Goal: Task Accomplishment & Management: Manage account settings

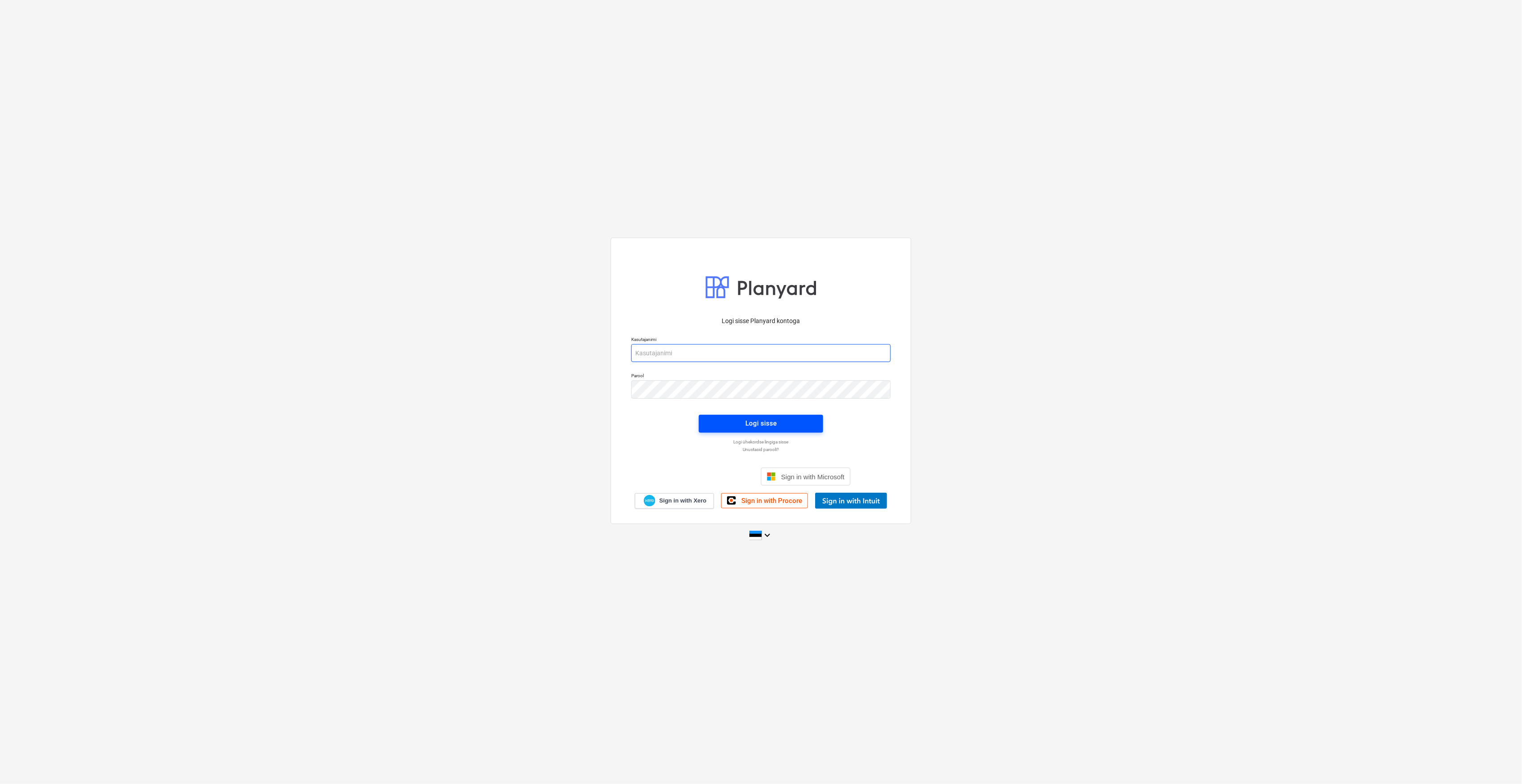
type input "[EMAIL_ADDRESS][DOMAIN_NAME]"
click at [736, 419] on span "Logi sisse" at bounding box center [761, 423] width 103 height 12
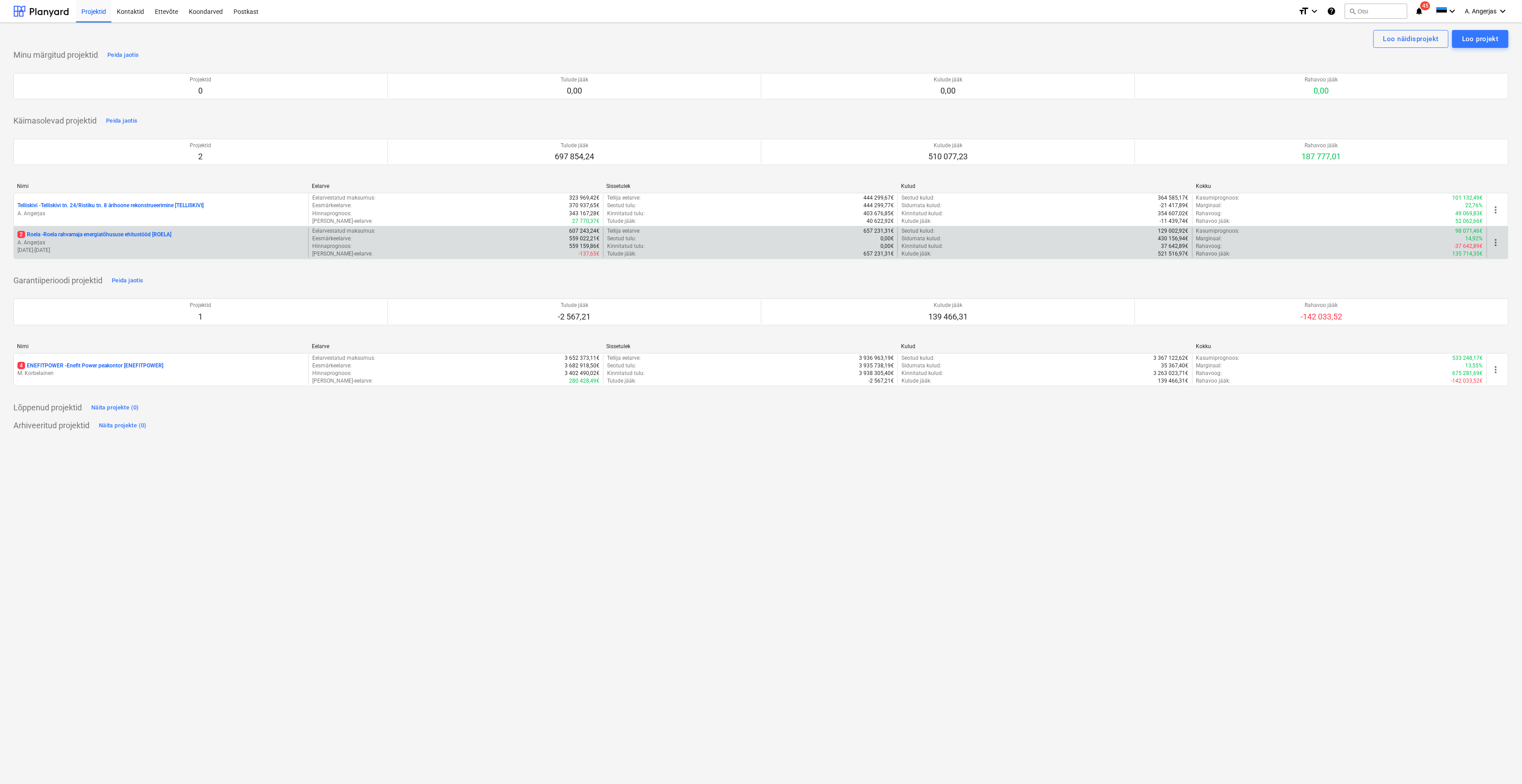
click at [110, 238] on p "2 Roela - Roela rahvamaja energiatõhususe ehitustööd [ROELA]" at bounding box center [95, 235] width 154 height 8
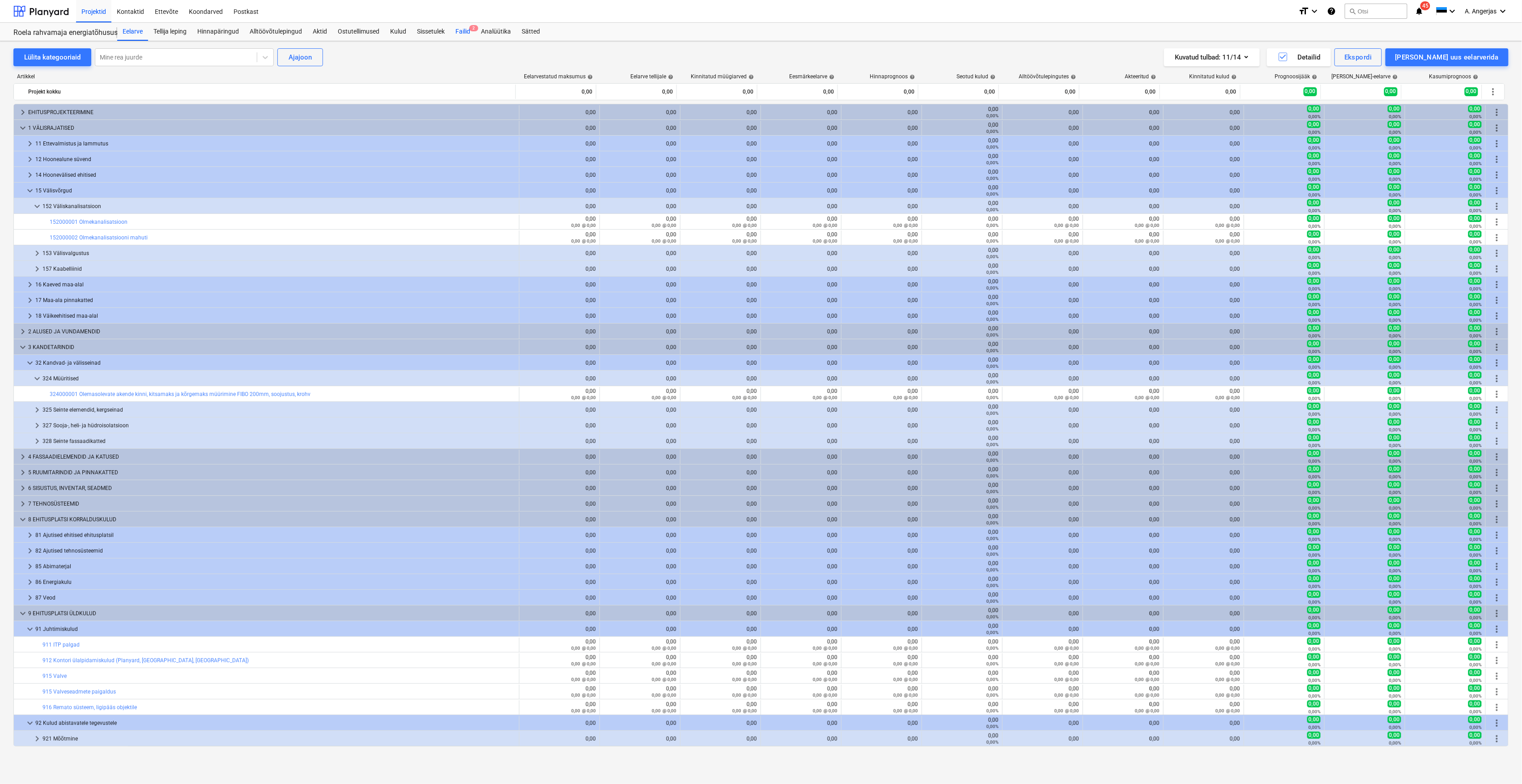
click at [464, 29] on div "Failid 2" at bounding box center [463, 32] width 25 height 18
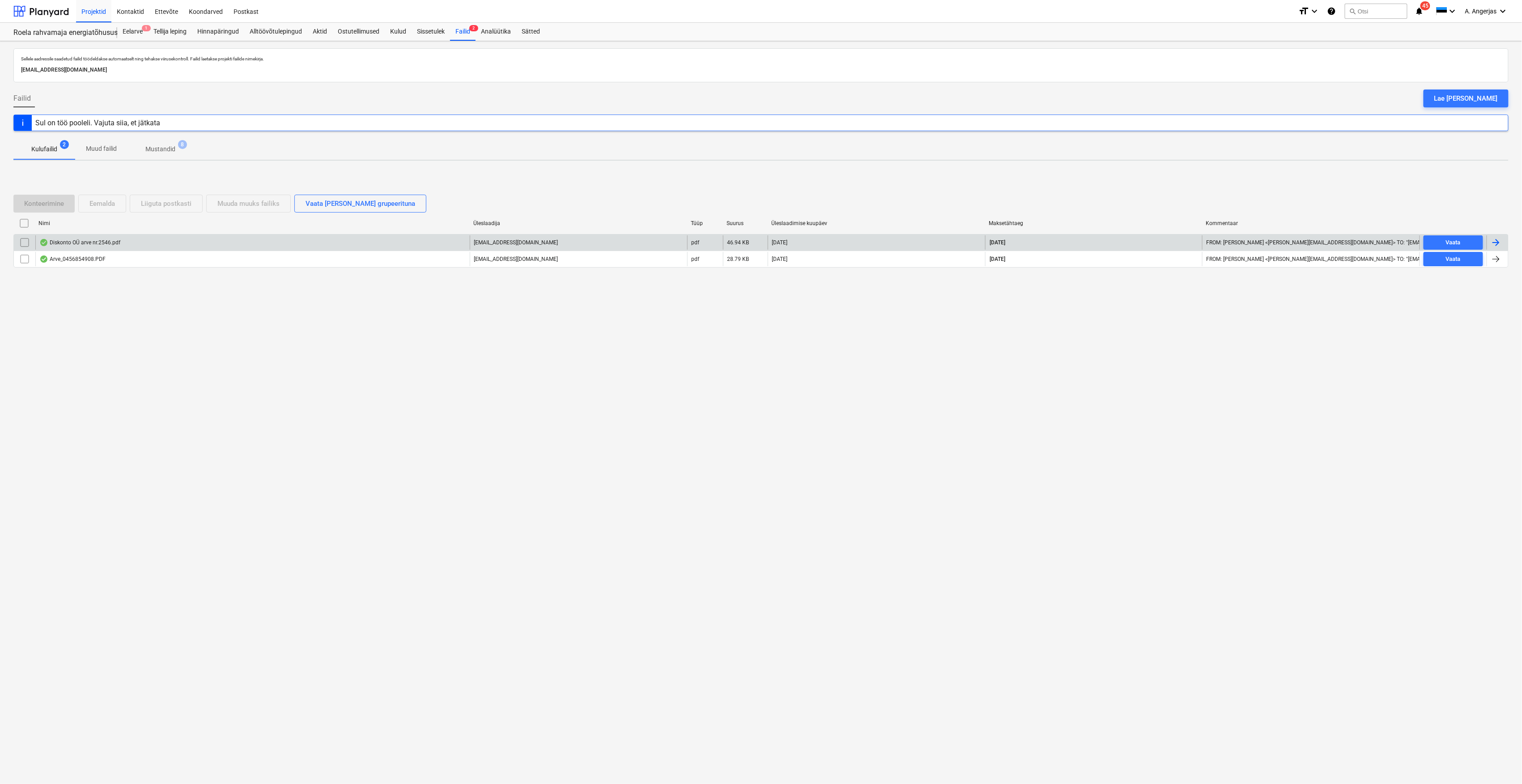
click at [149, 243] on div "Diskonto OÜ arve nr.2546.pdf" at bounding box center [252, 242] width 434 height 14
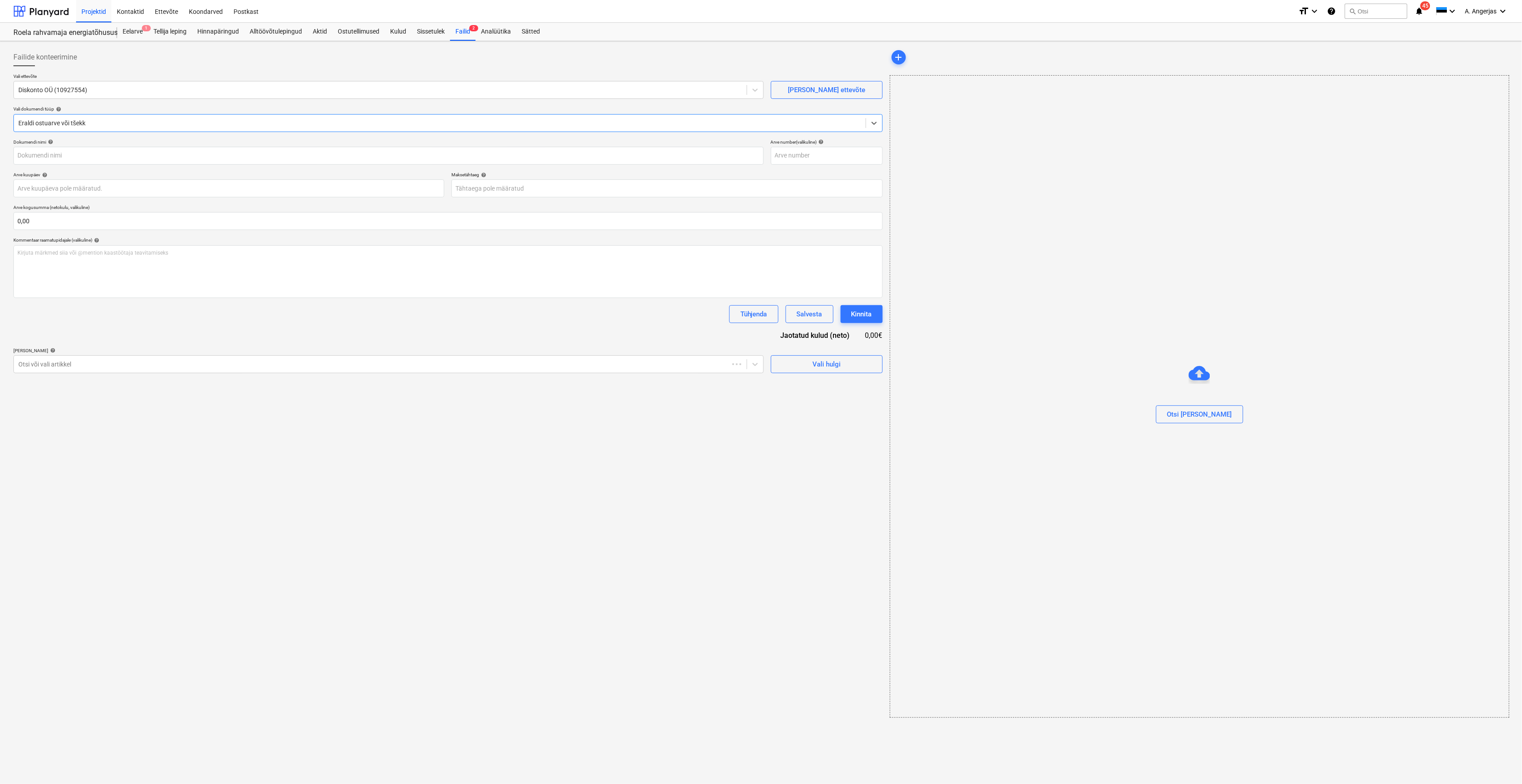
type input "2546"
type input "[DATE]"
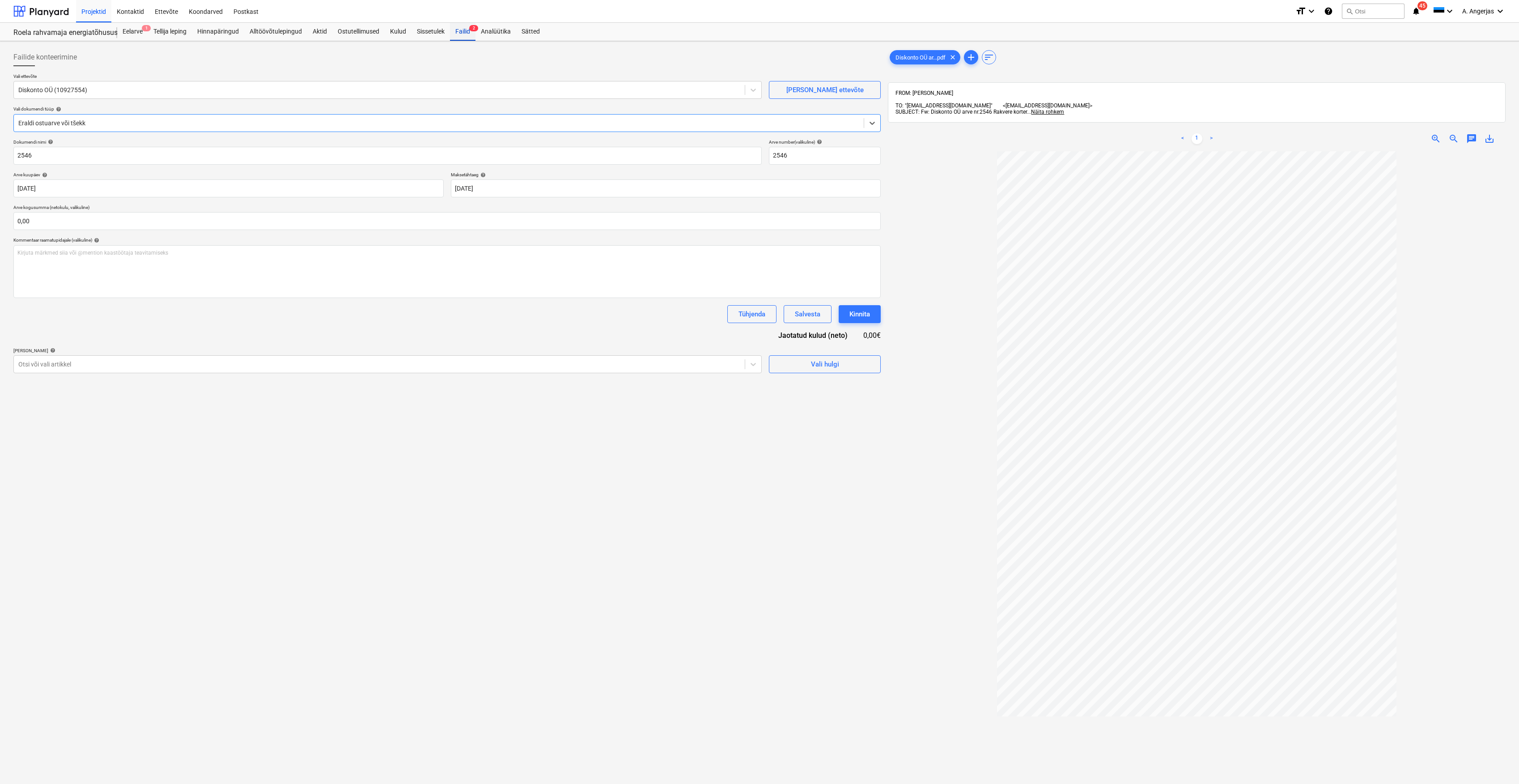
click at [467, 33] on div "Failid 2" at bounding box center [463, 32] width 25 height 18
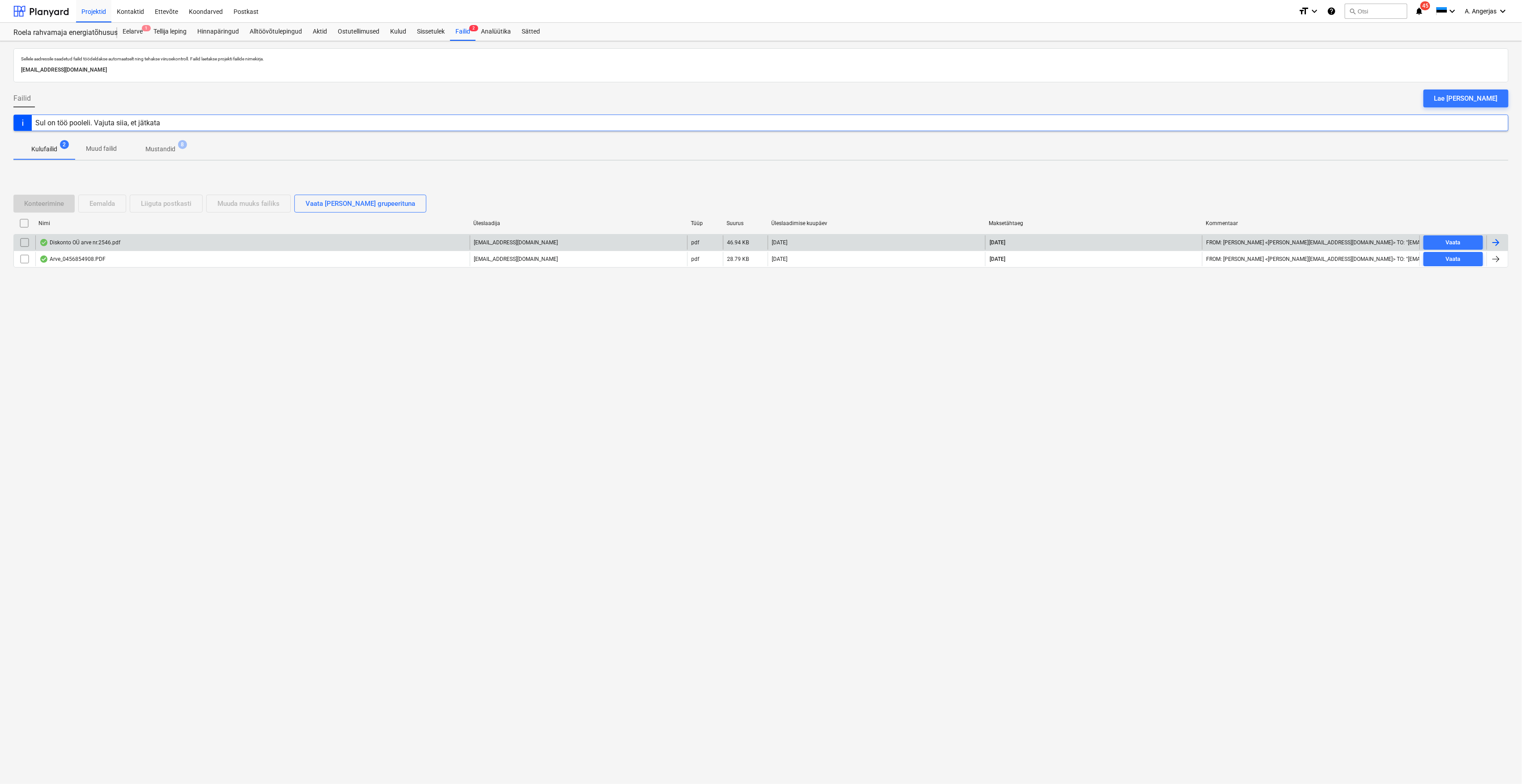
click at [147, 243] on div "Diskonto OÜ arve nr.2546.pdf" at bounding box center [252, 242] width 434 height 14
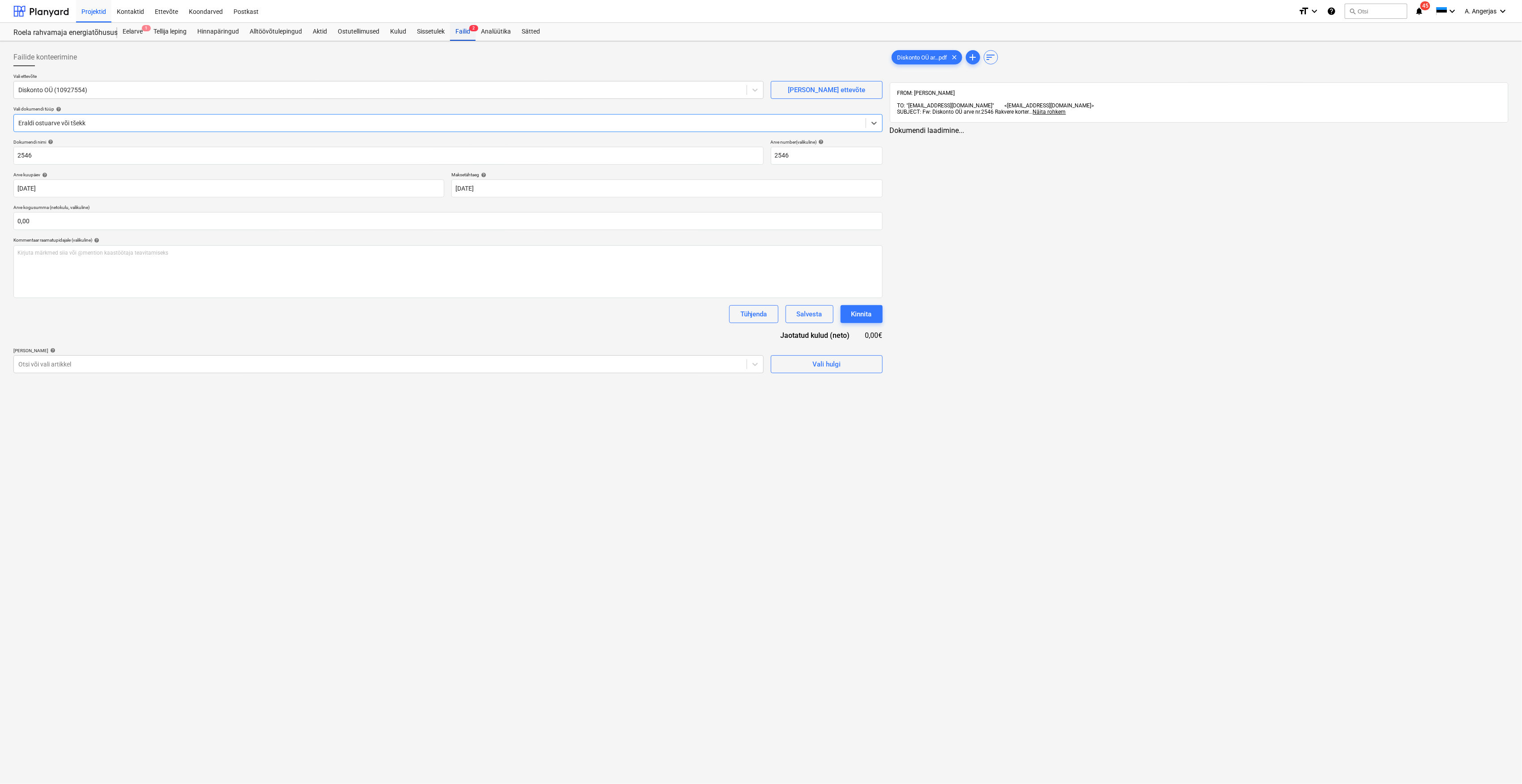
click at [468, 31] on div "Failid 2" at bounding box center [463, 32] width 25 height 18
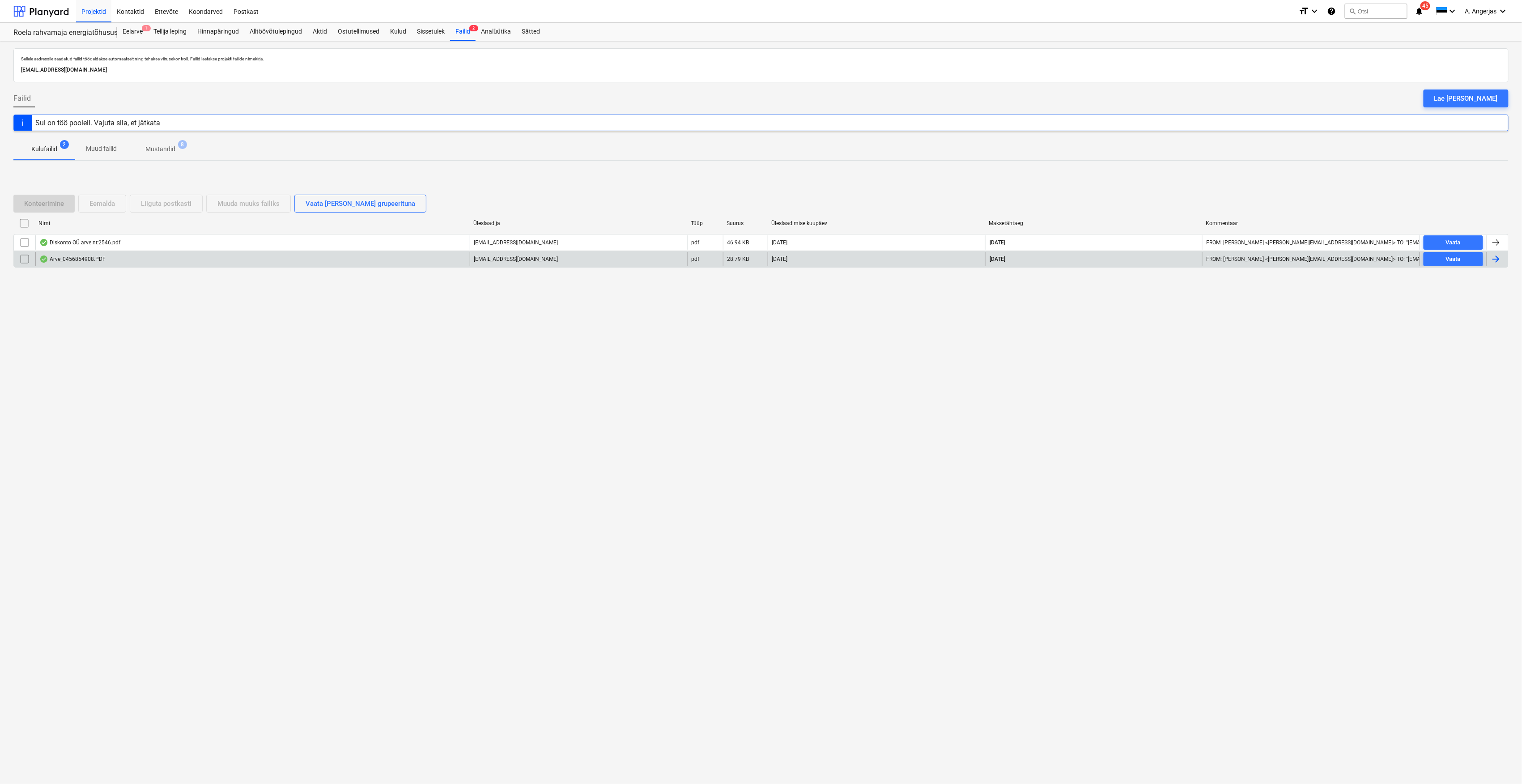
click at [154, 262] on div "Arve_0456854908.PDF" at bounding box center [252, 259] width 434 height 14
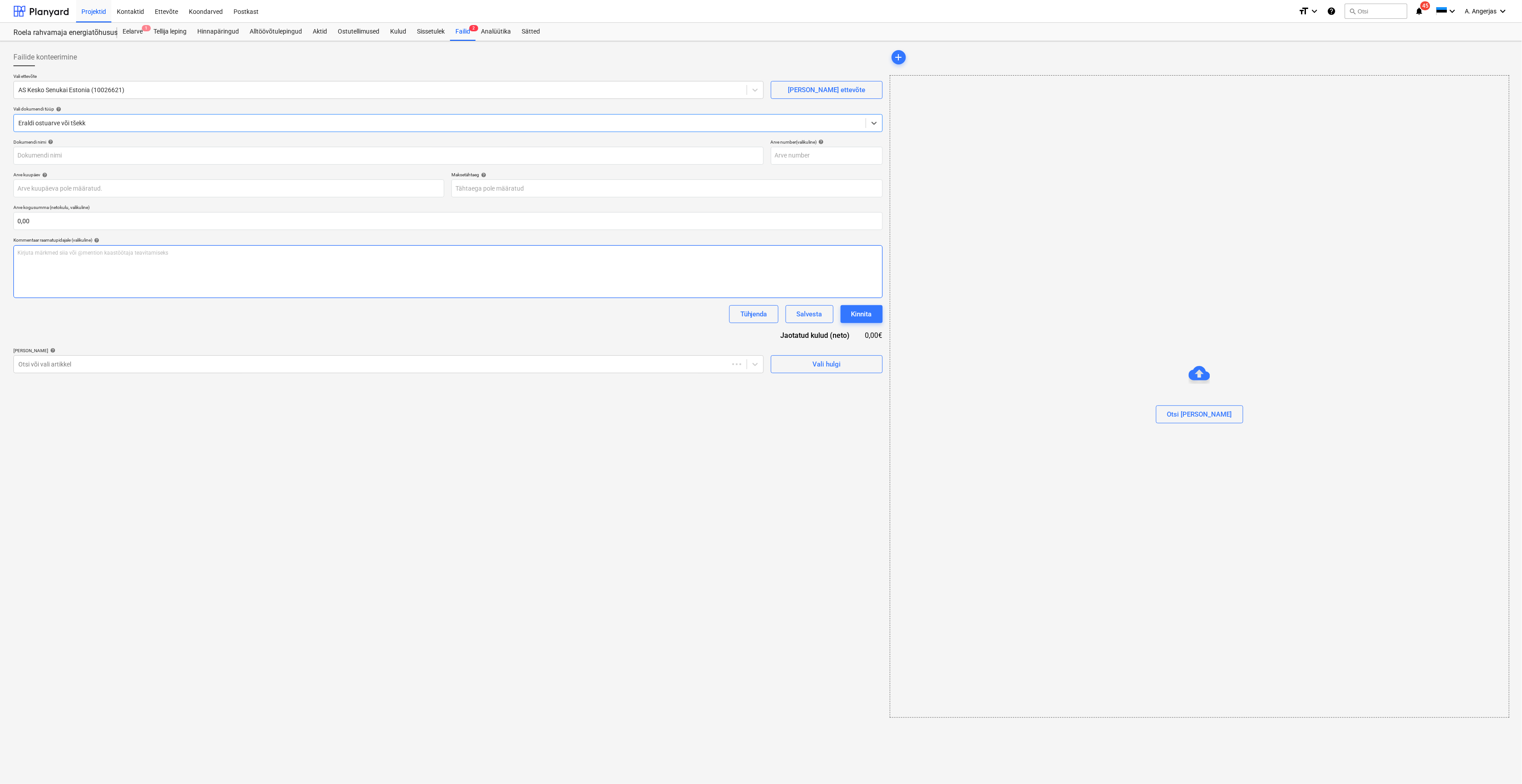
type input "456854908"
type input "[DATE]"
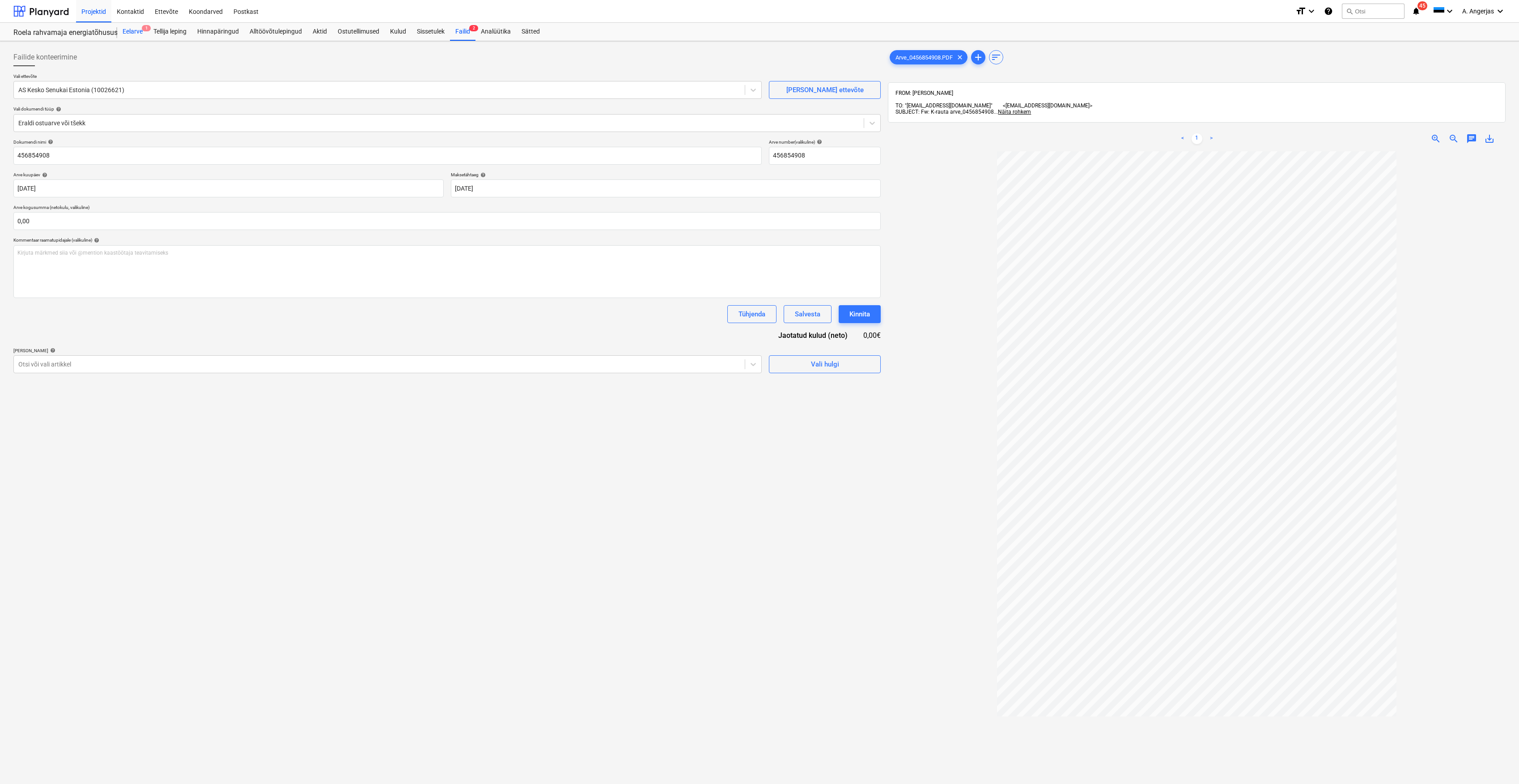
click at [122, 31] on div "Eelarve 1" at bounding box center [132, 32] width 31 height 18
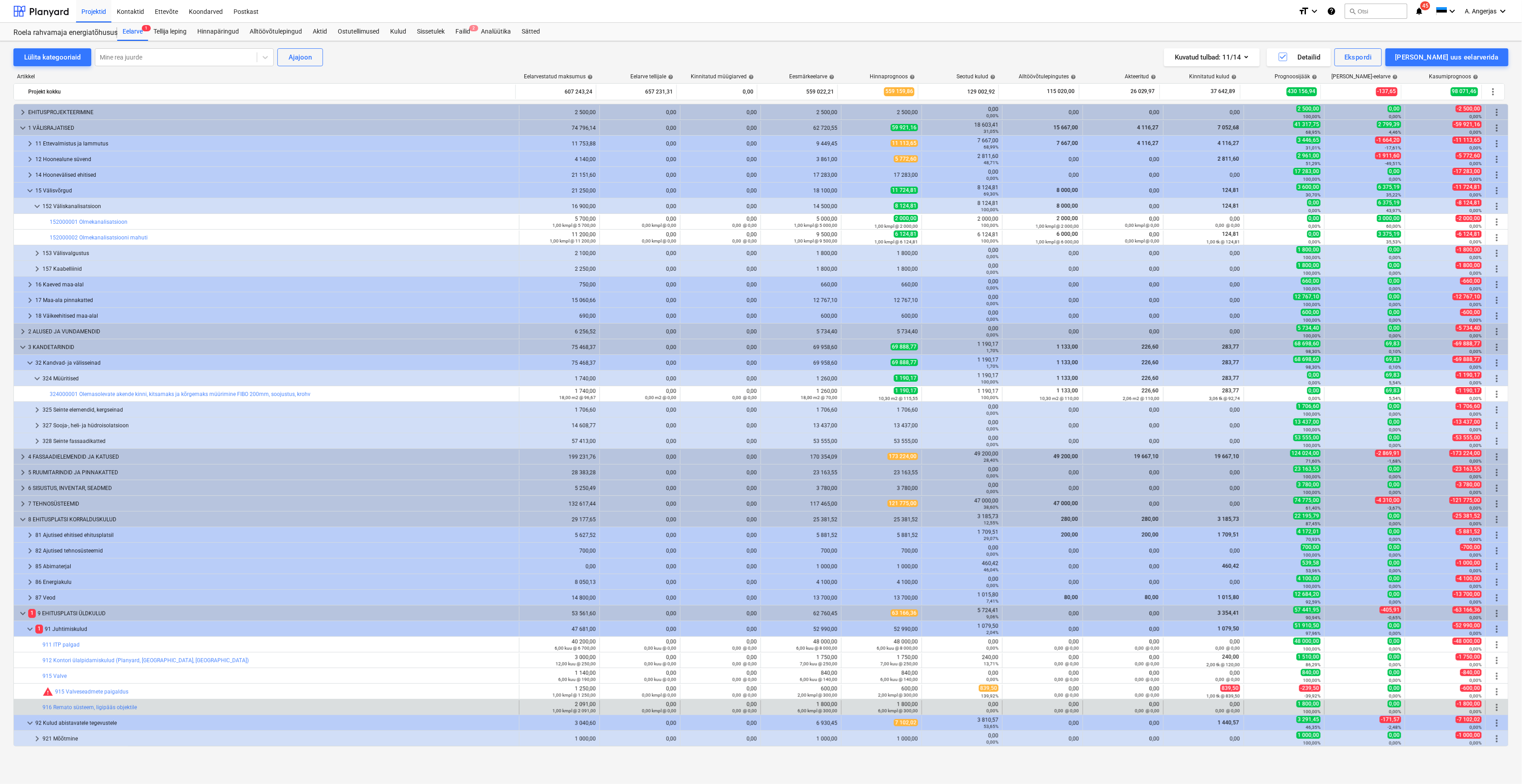
scroll to position [298, 0]
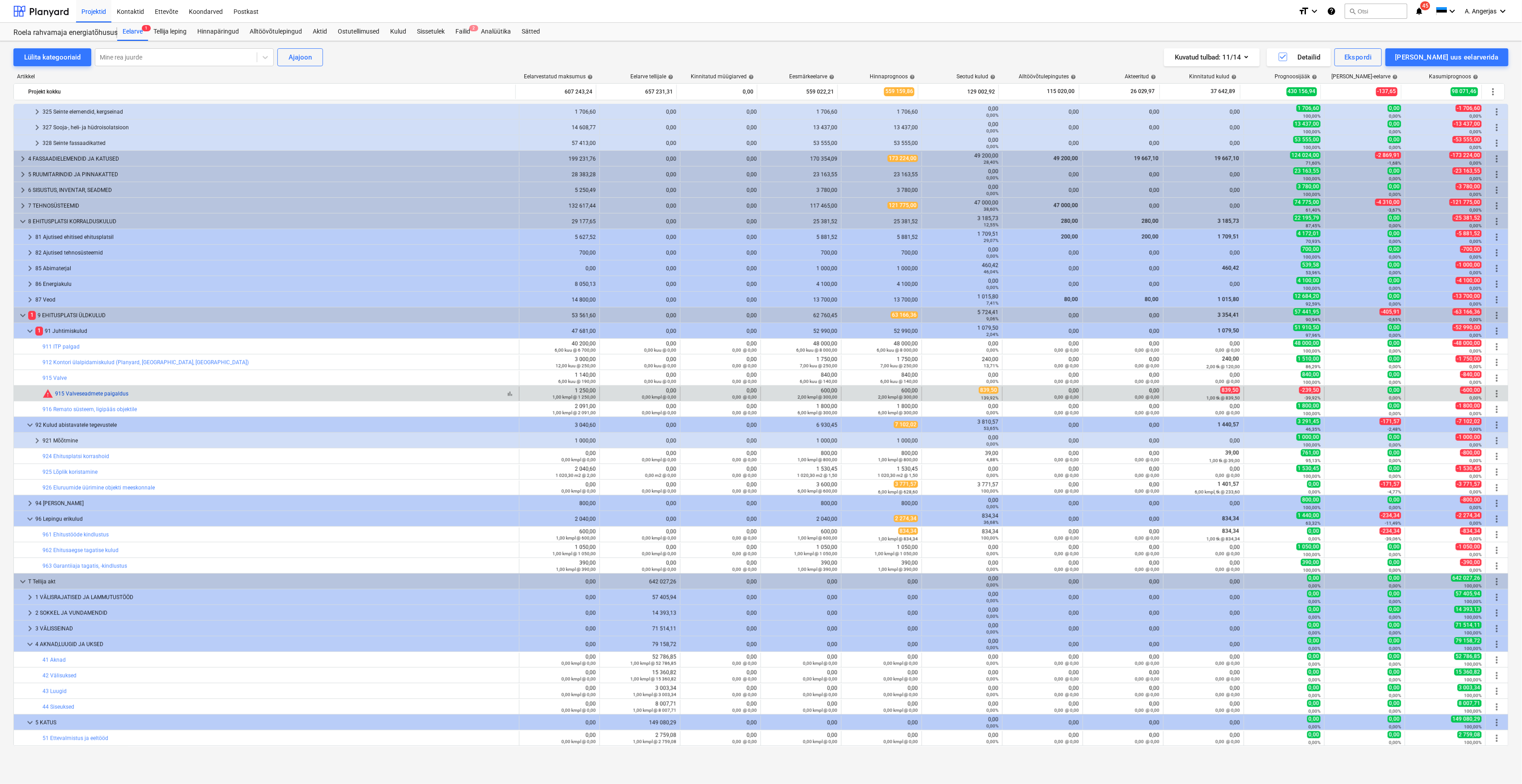
click at [102, 395] on link "915 Valveseadmete paigaldus" at bounding box center [92, 393] width 73 height 6
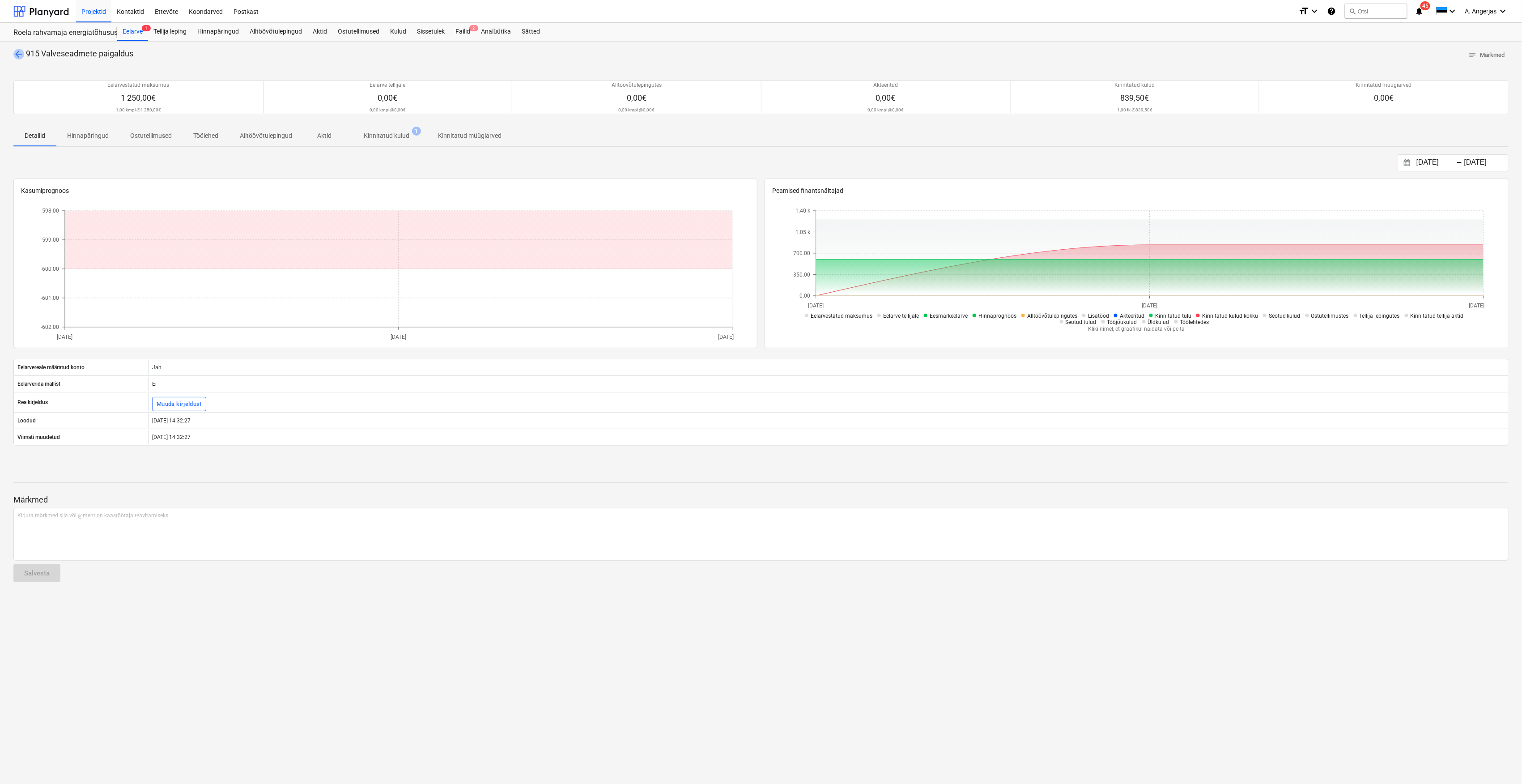
click at [19, 51] on span "arrow_back" at bounding box center [19, 54] width 11 height 11
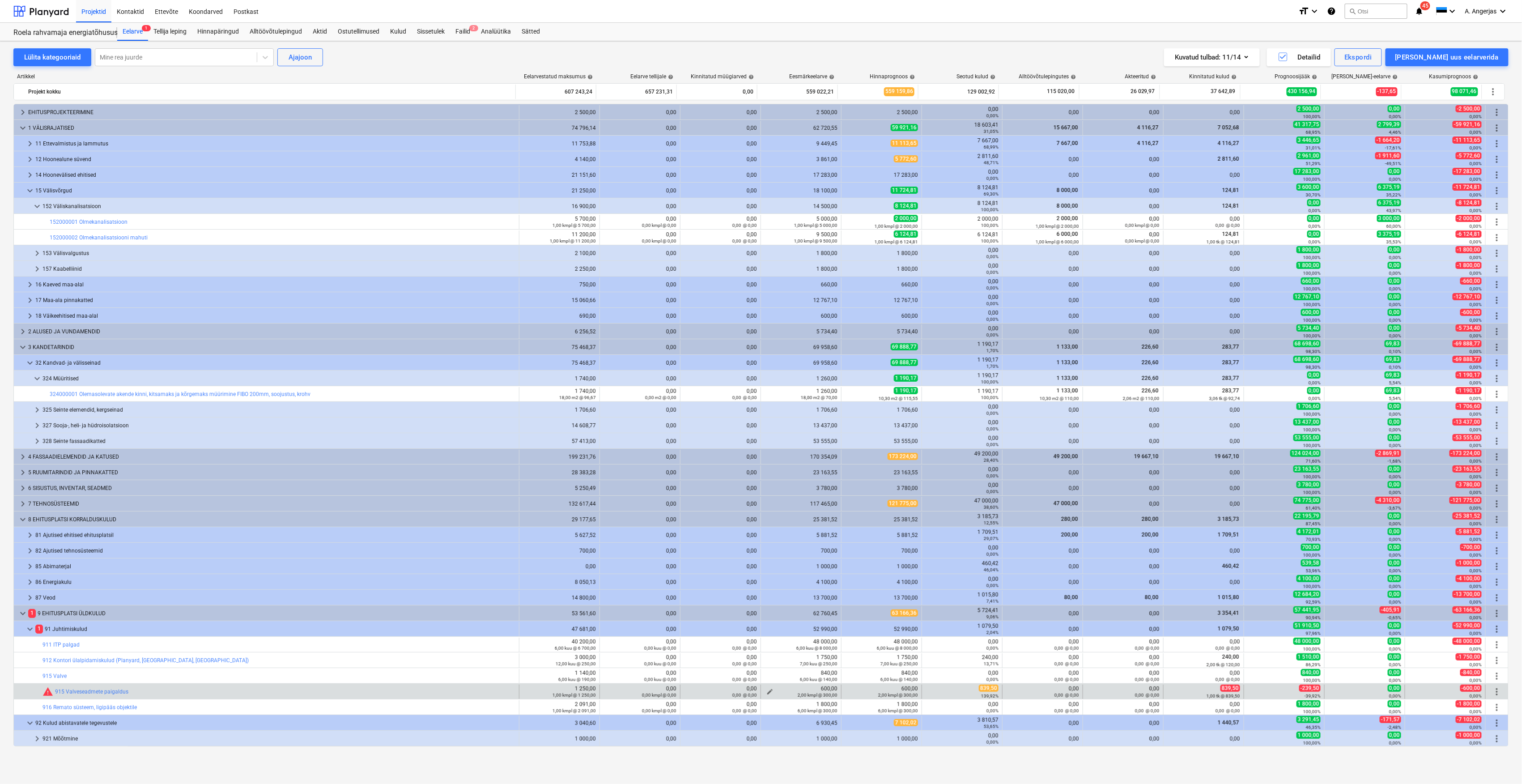
scroll to position [298, 0]
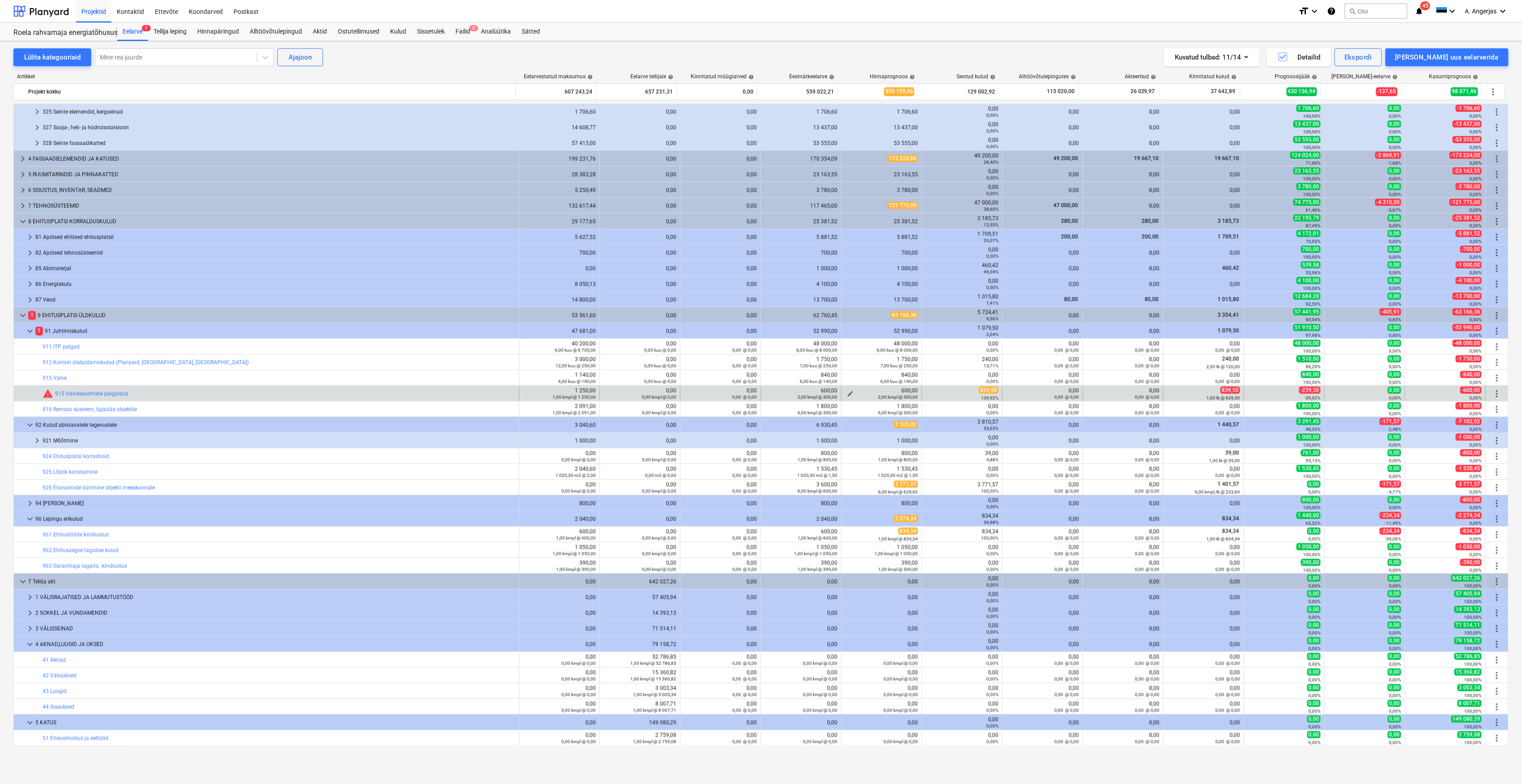
click at [851, 394] on div "2,00 kmpl @ 300,00" at bounding box center [881, 396] width 73 height 6
click at [845, 395] on div "2,00 kmpl @ 300,00" at bounding box center [881, 396] width 73 height 6
click at [847, 393] on span "edit" at bounding box center [850, 393] width 7 height 7
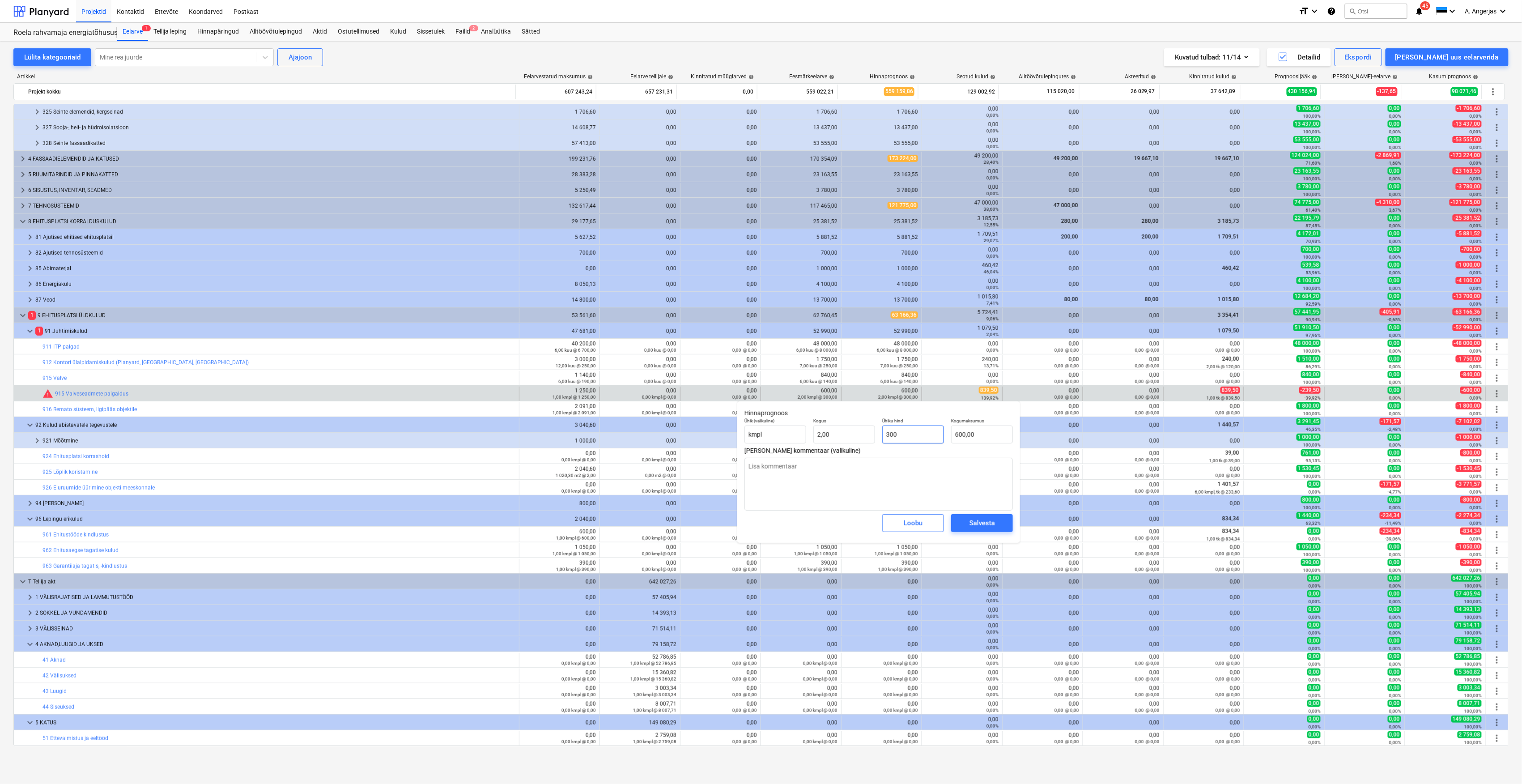
click at [905, 434] on input "300" at bounding box center [913, 434] width 61 height 18
type input "300,00"
type input "600"
type textarea "x"
drag, startPoint x: 980, startPoint y: 432, endPoint x: 935, endPoint y: 430, distance: 45.0
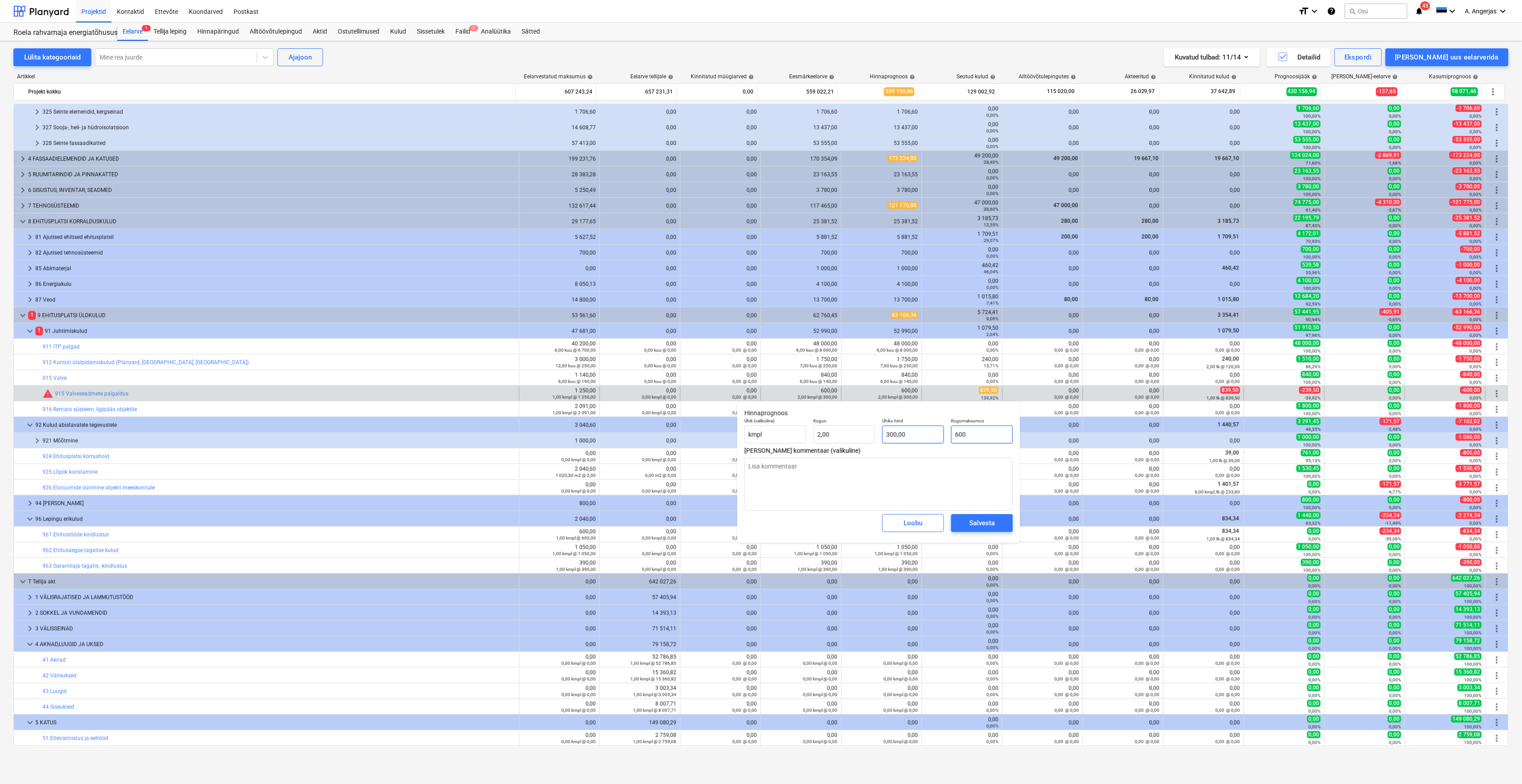
click at [935, 430] on div "Ühik (valikuline) kmpl Kogus 2,00 Ühiku hind 300,00 Kogumaksumus 600" at bounding box center [879, 430] width 275 height 32
type input "8"
type textarea "x"
type input "4,00"
type input "83"
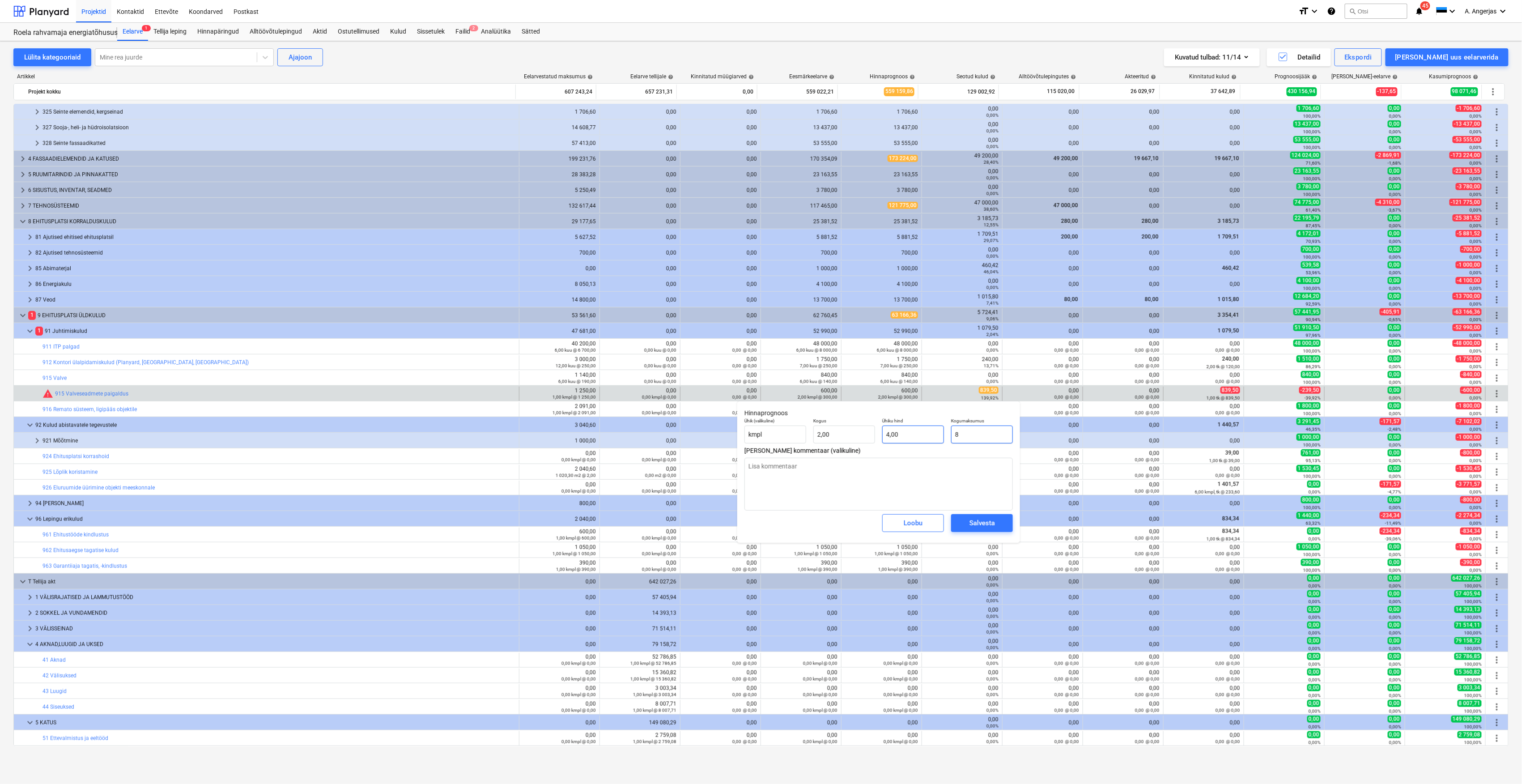
type textarea "x"
type input "41,50"
type input "839"
type textarea "x"
type input "419,50"
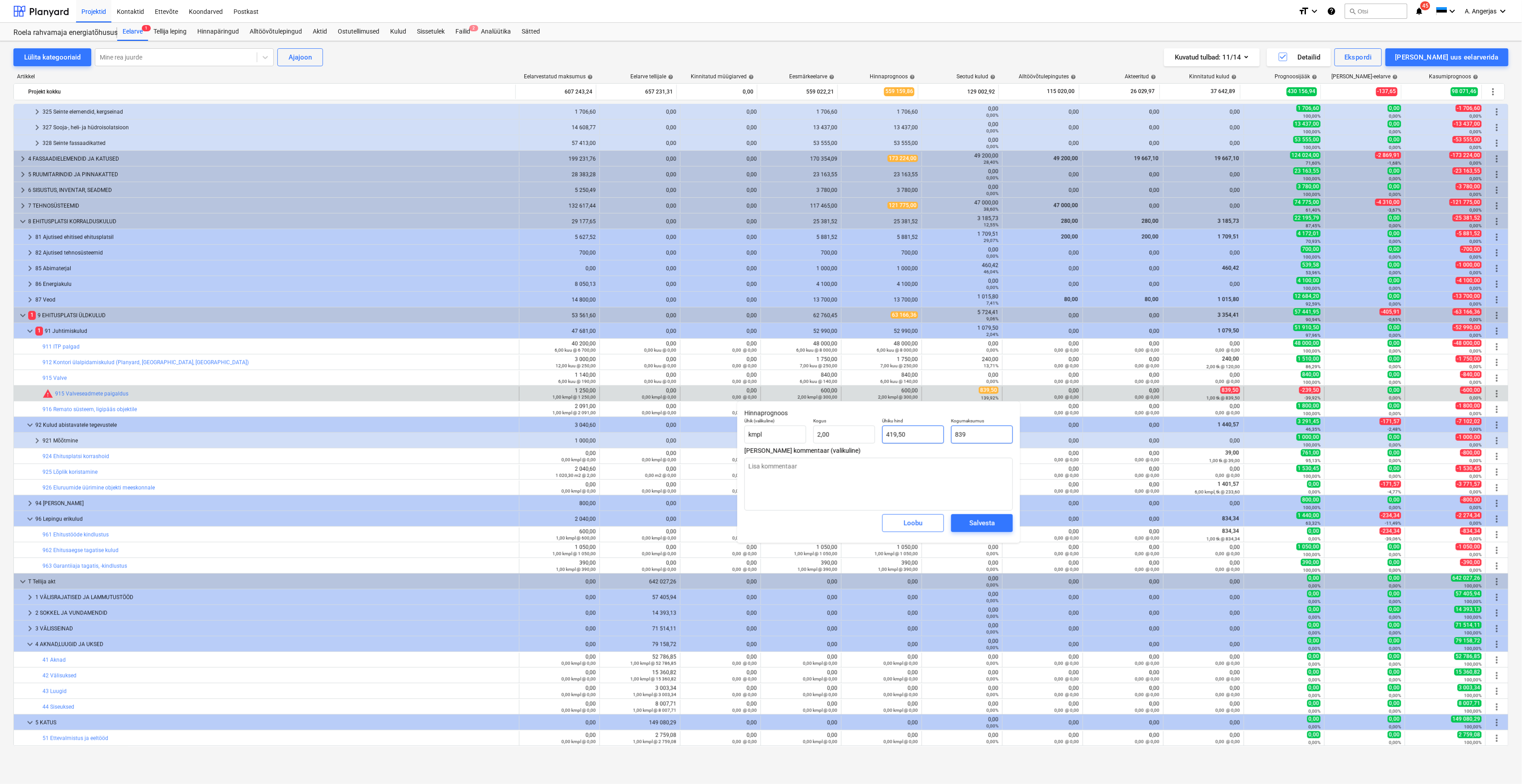
type input "839,"
type textarea "x"
type input "839,5"
type textarea "x"
type input "419,75"
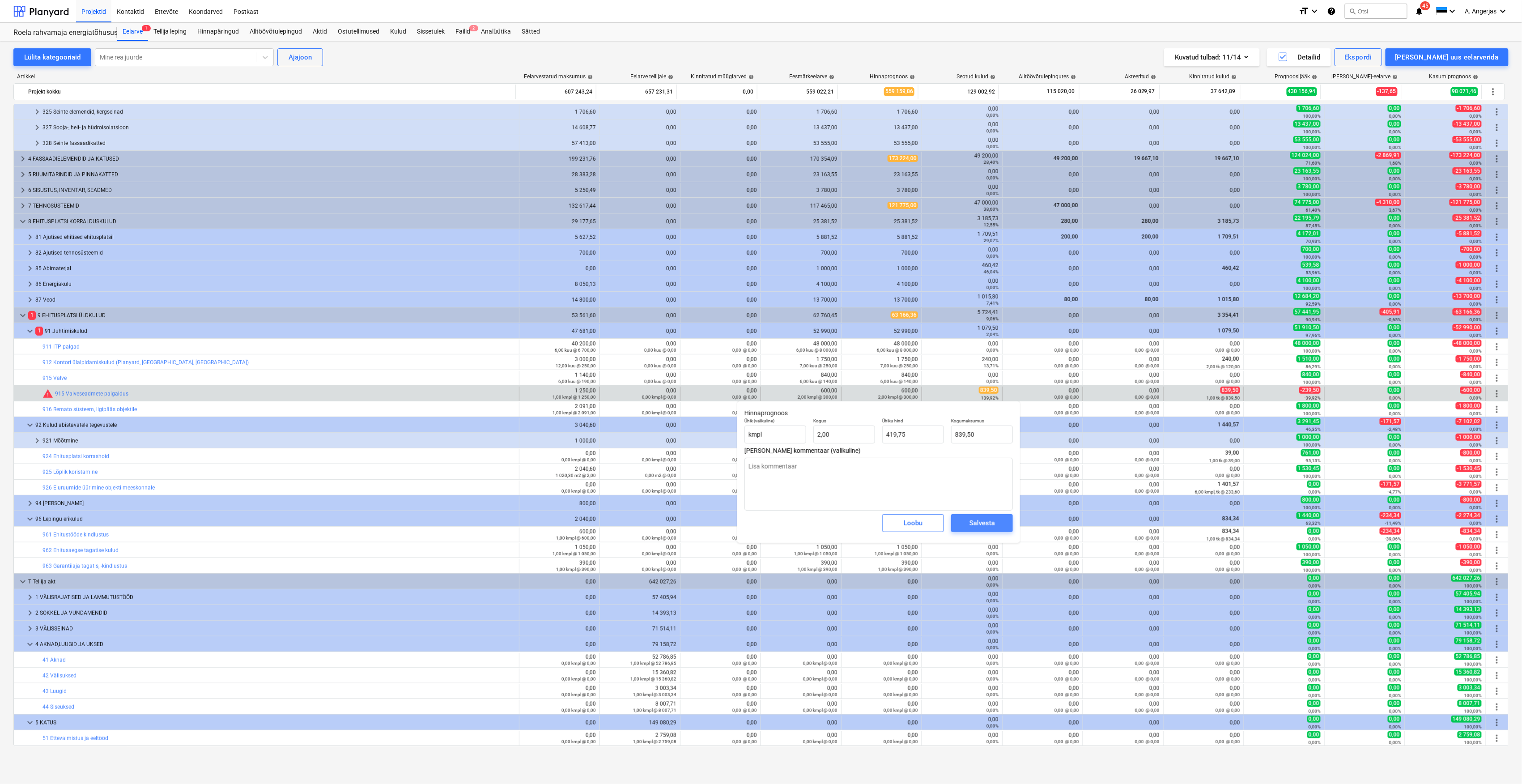
click at [974, 526] on div "Salvesta" at bounding box center [982, 523] width 25 height 12
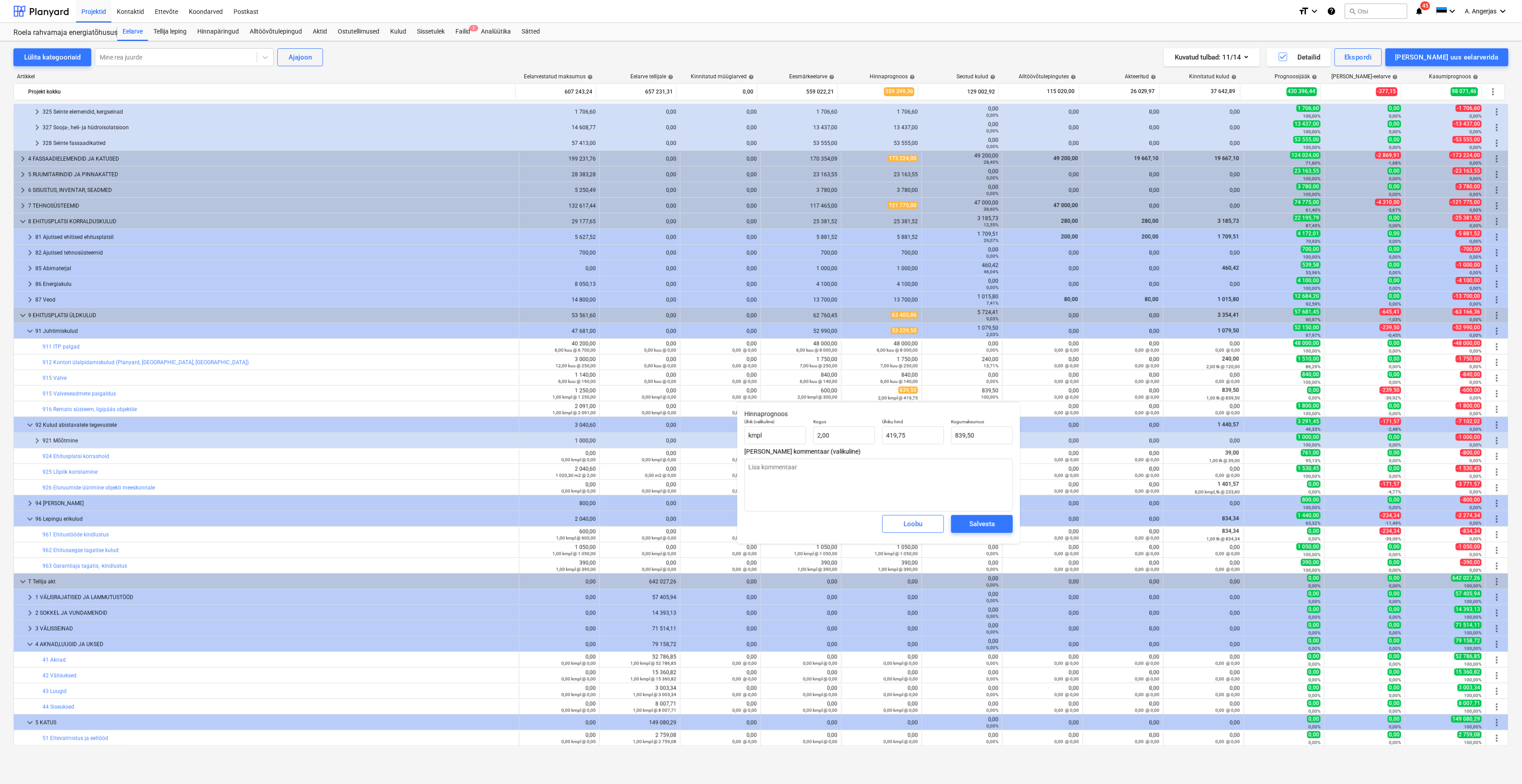
type textarea "x"
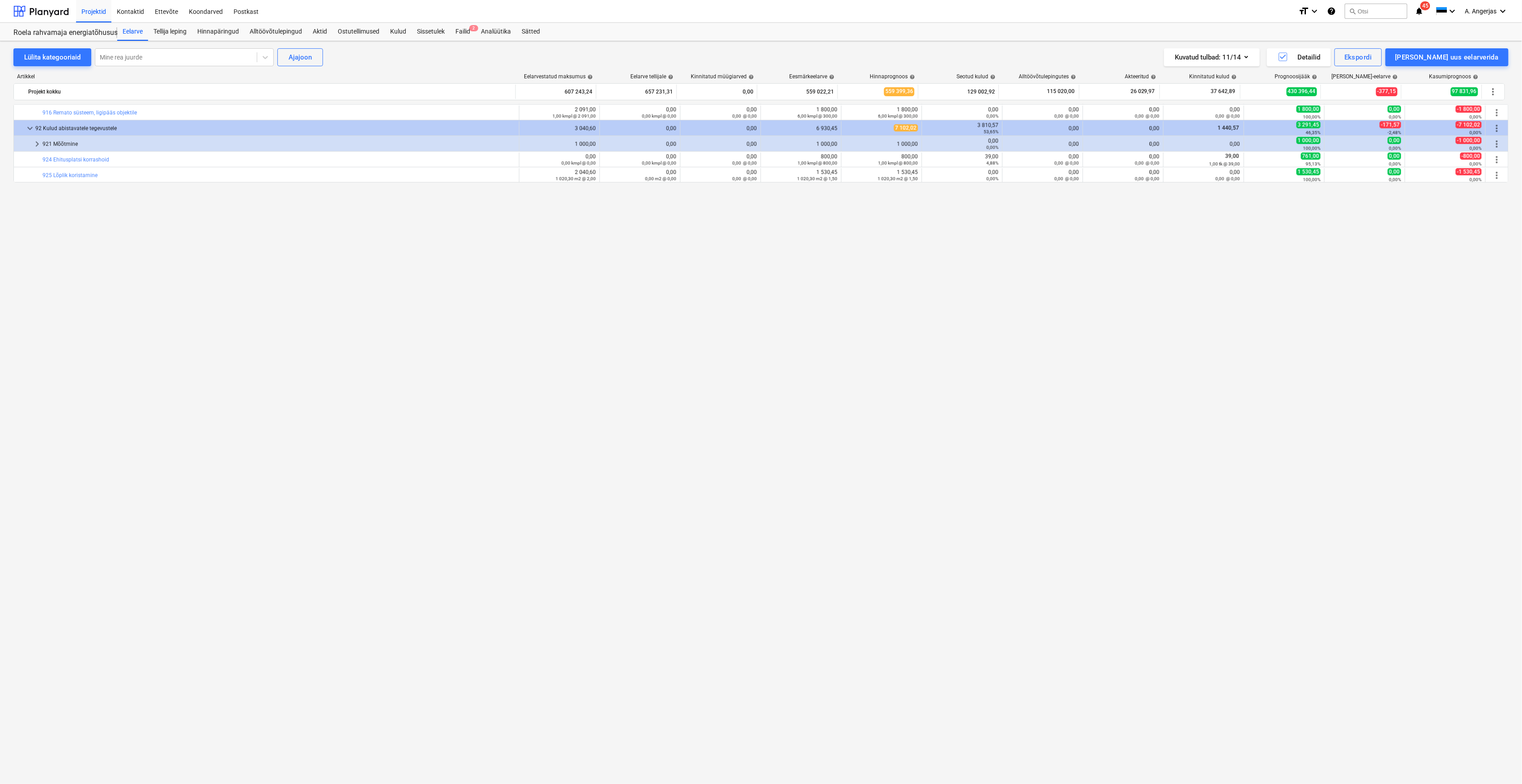
scroll to position [0, 0]
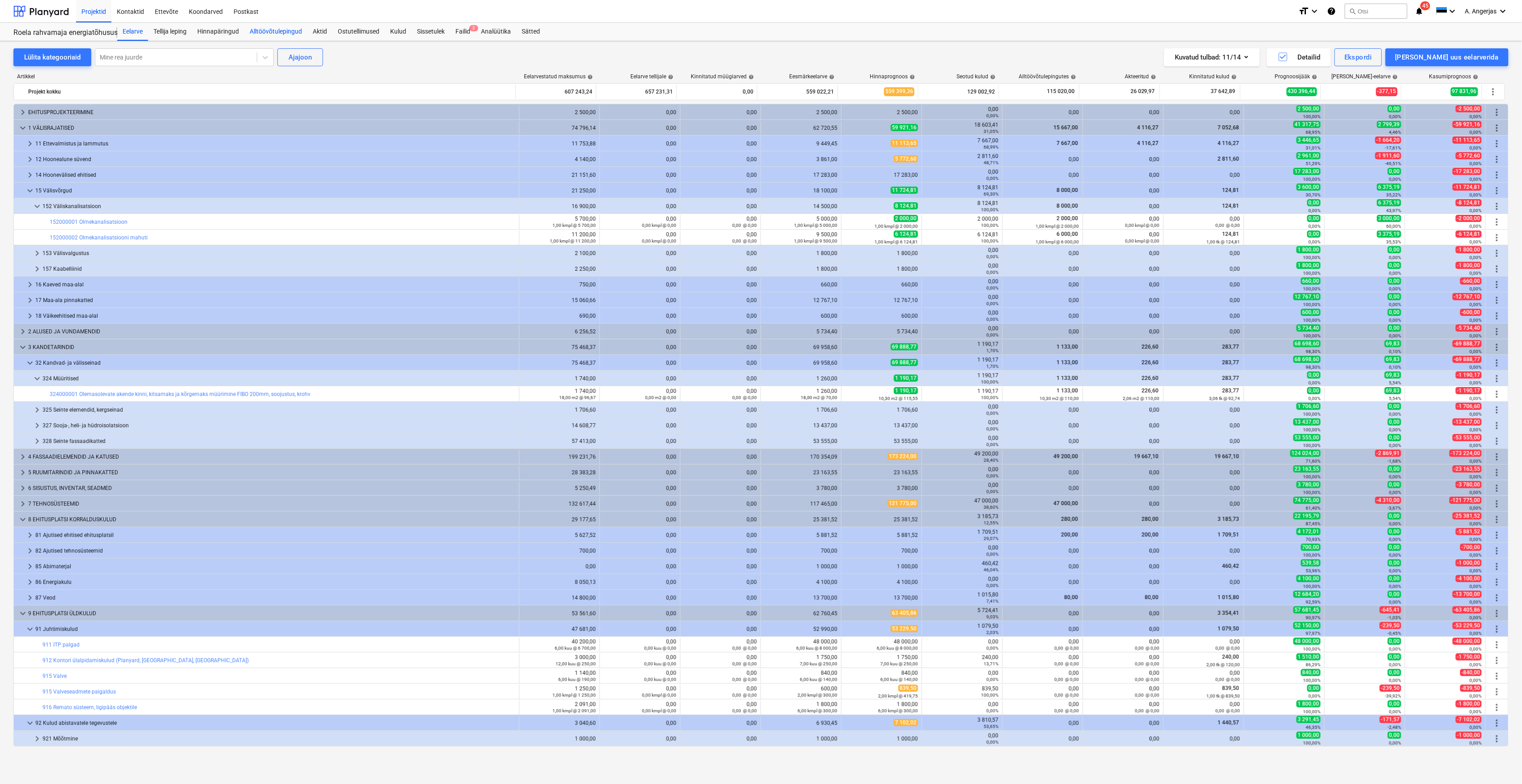
click at [299, 32] on div "Alltöövõtulepingud" at bounding box center [275, 32] width 63 height 18
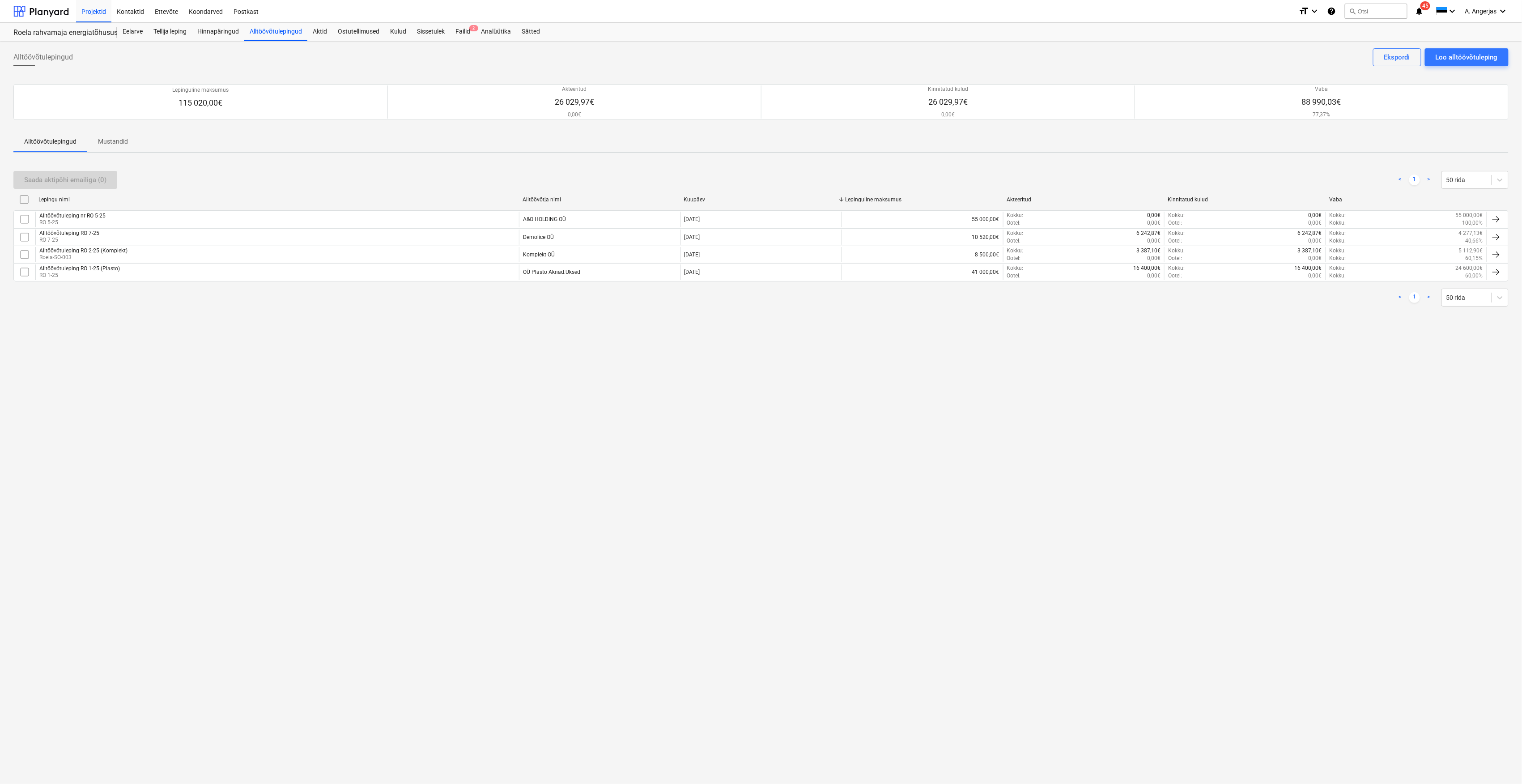
click at [200, 222] on div "Alltöövõtuleping nr RO 5-25 RO 5-25" at bounding box center [277, 219] width 484 height 15
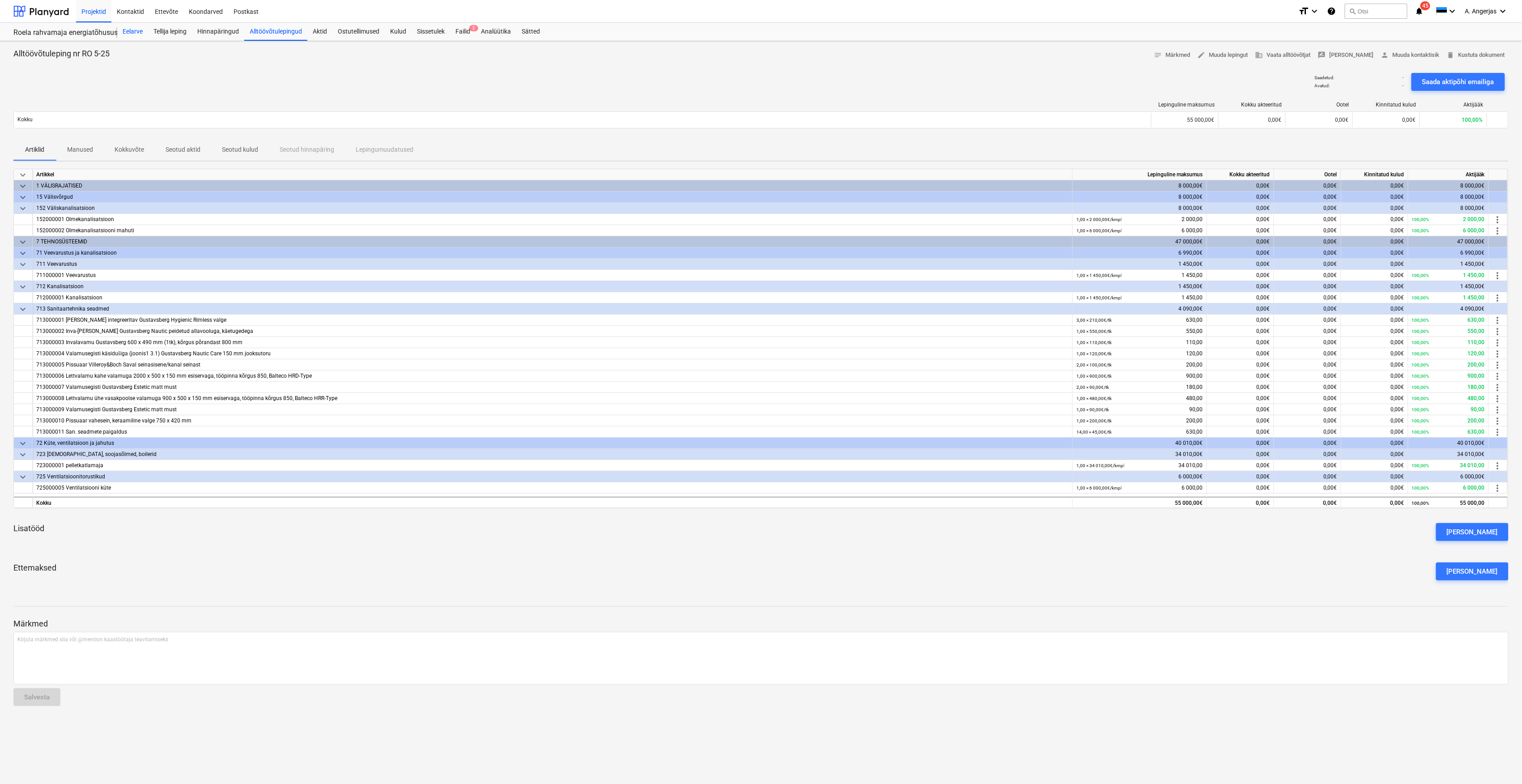
click at [133, 31] on div "Eelarve" at bounding box center [132, 32] width 31 height 18
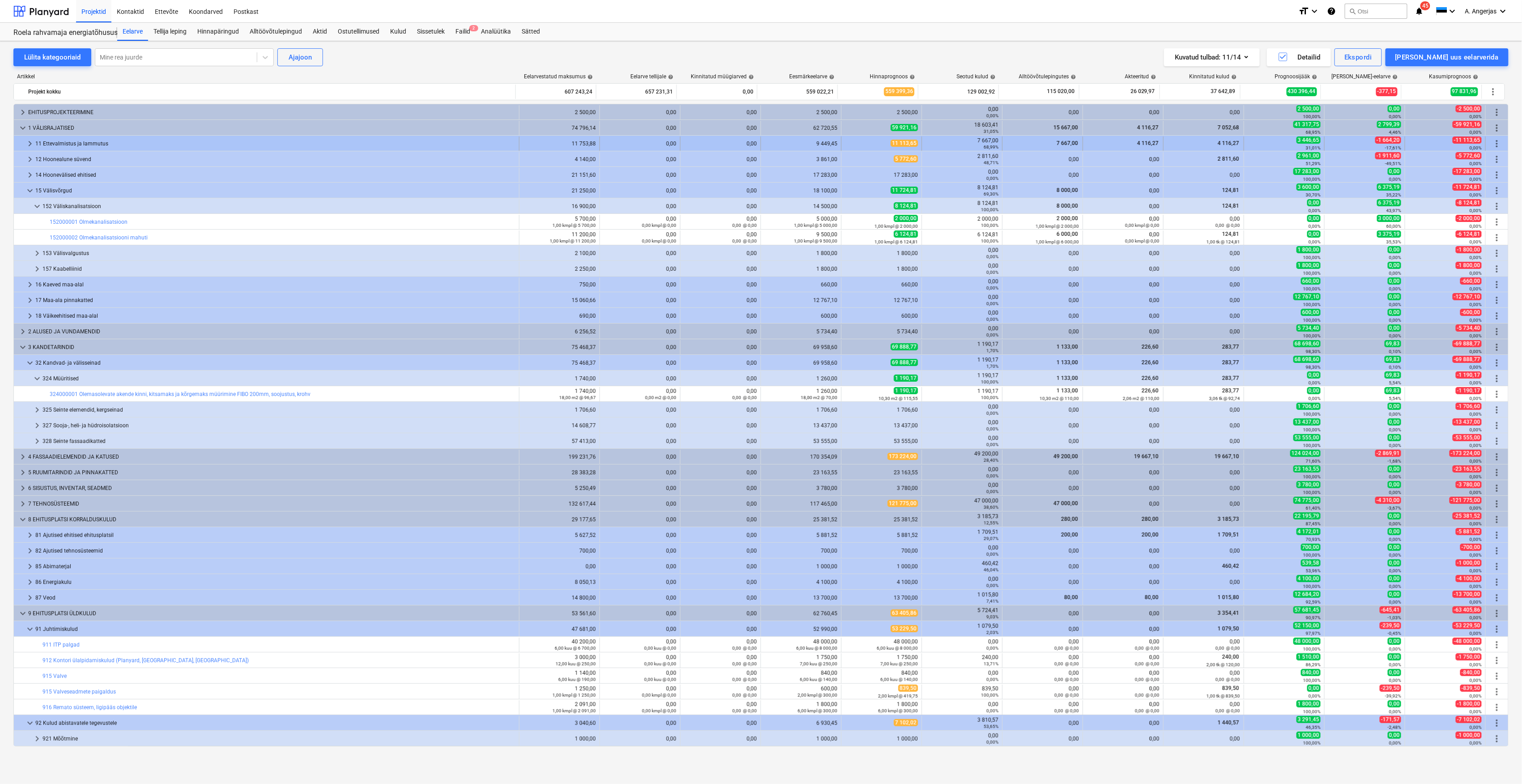
click at [25, 148] on span "keyboard_arrow_right" at bounding box center [30, 144] width 11 height 11
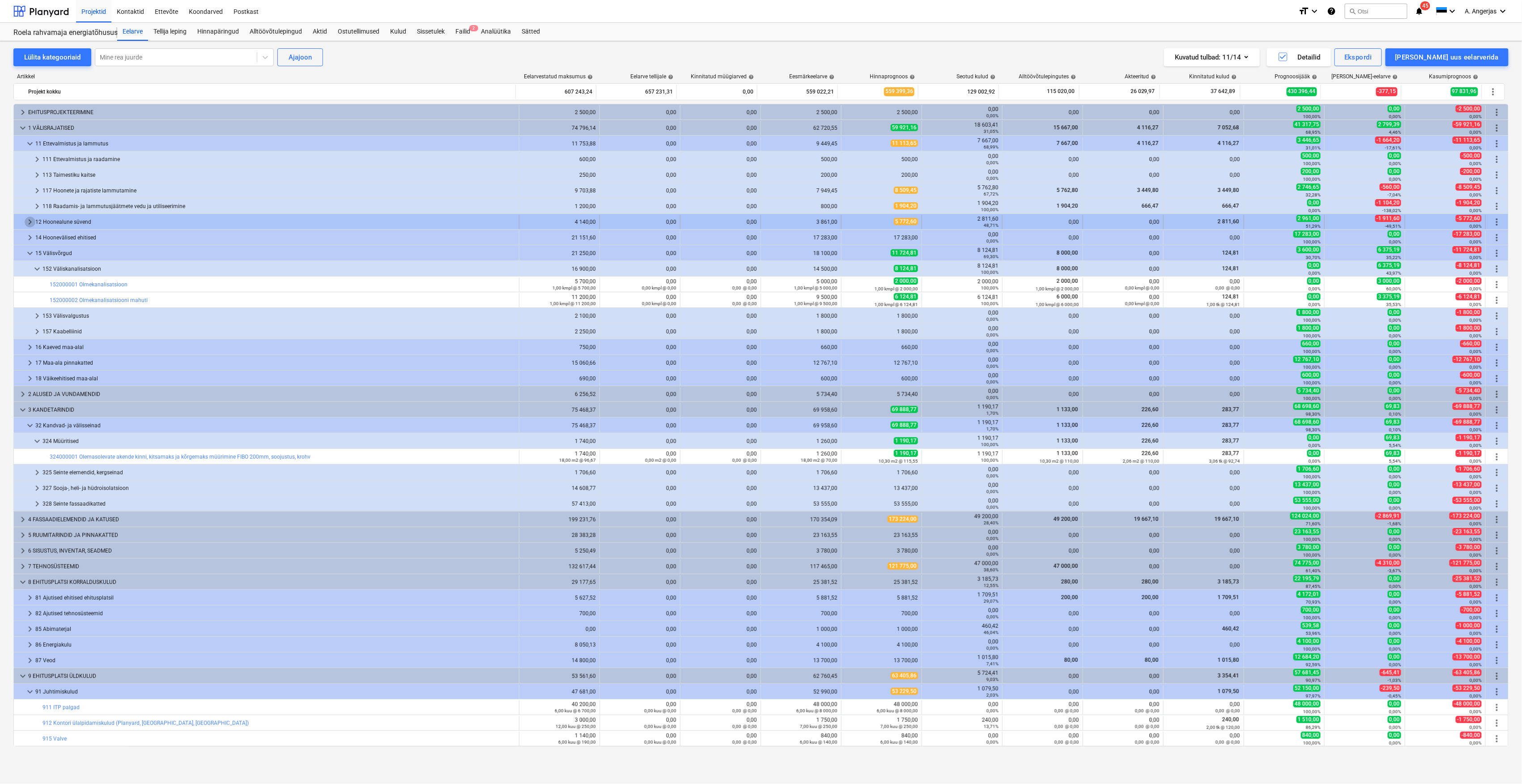
click at [30, 222] on span "keyboard_arrow_right" at bounding box center [30, 222] width 11 height 11
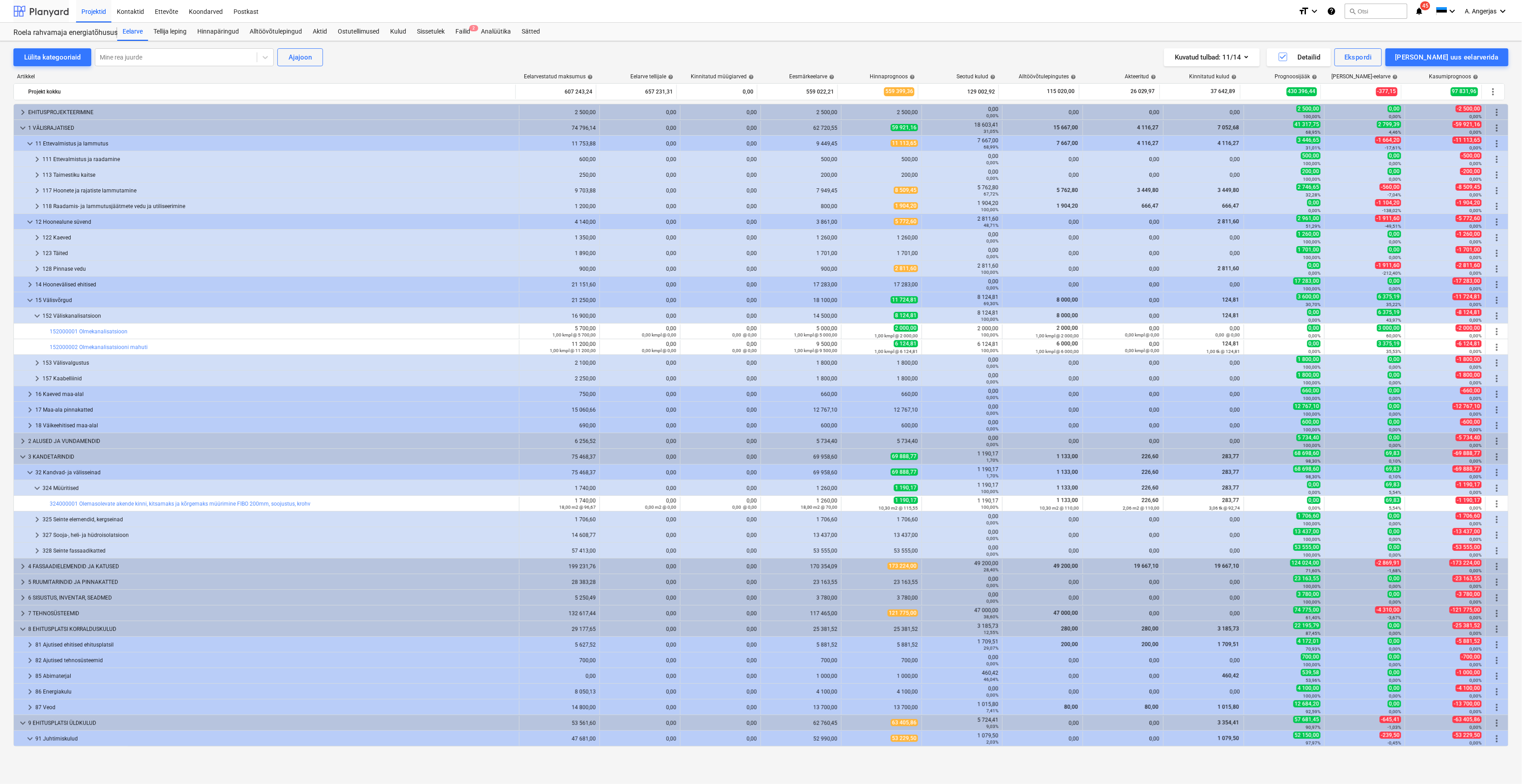
click at [28, 4] on div at bounding box center [41, 11] width 56 height 22
